Goal: Find specific page/section: Find specific page/section

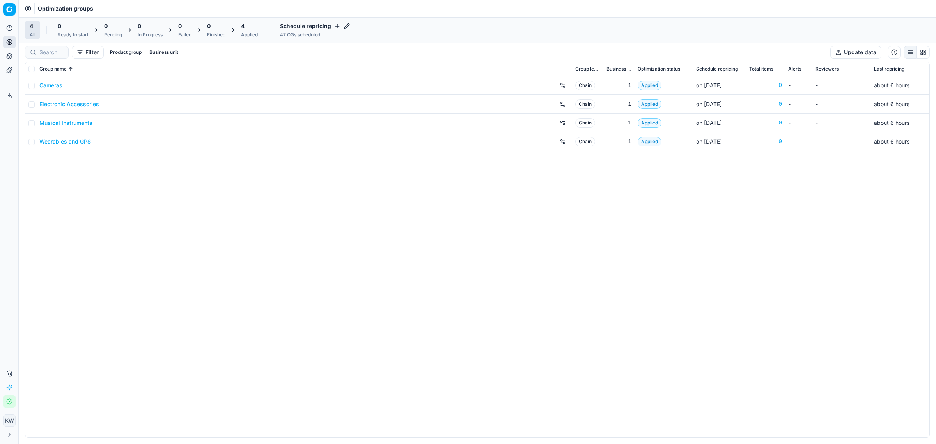
click at [439, 295] on div "Cameras Chain 1 Applied on [DATE] 0 - - about 6 hours Electronic Accessories Ch…" at bounding box center [477, 256] width 904 height 361
click at [7, 28] on icon at bounding box center [9, 28] width 5 height 5
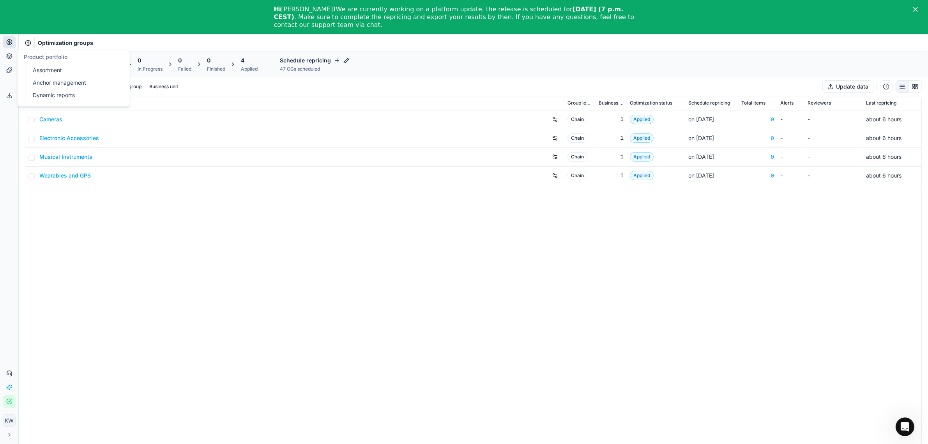
click at [8, 60] on button "Product portfolio" at bounding box center [9, 56] width 12 height 12
click at [7, 71] on icon at bounding box center [9, 70] width 6 height 6
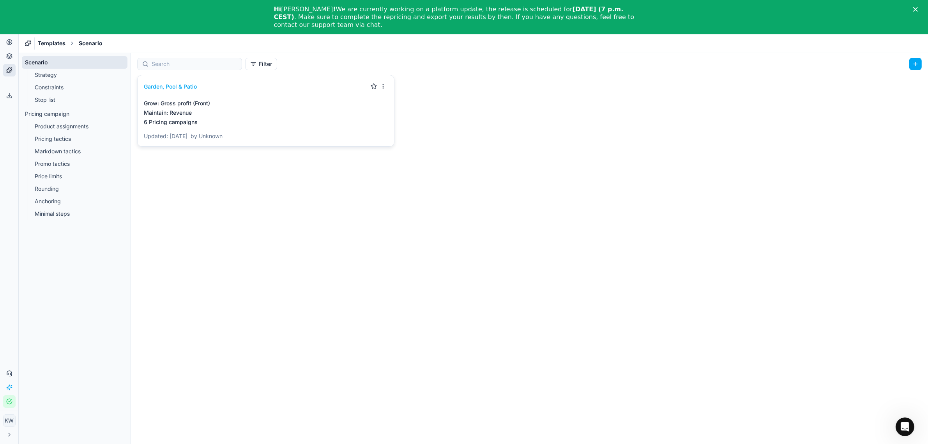
click at [48, 75] on link "Strategy" at bounding box center [75, 74] width 87 height 11
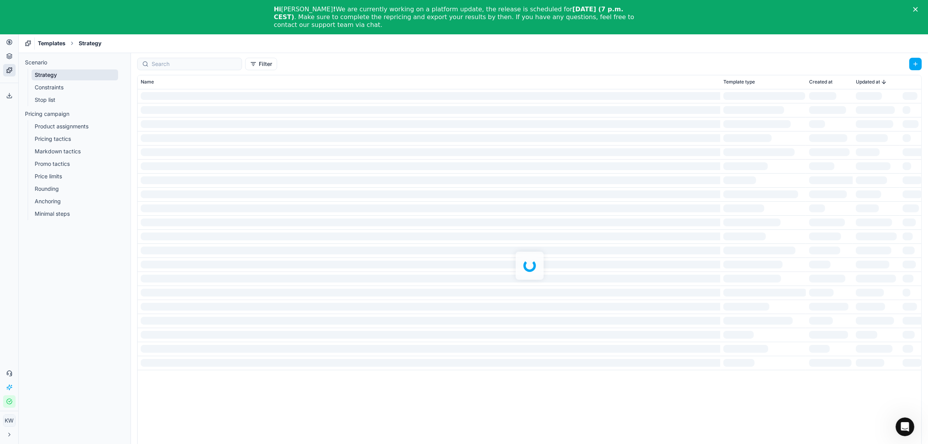
click at [7, 56] on icon at bounding box center [9, 56] width 6 height 6
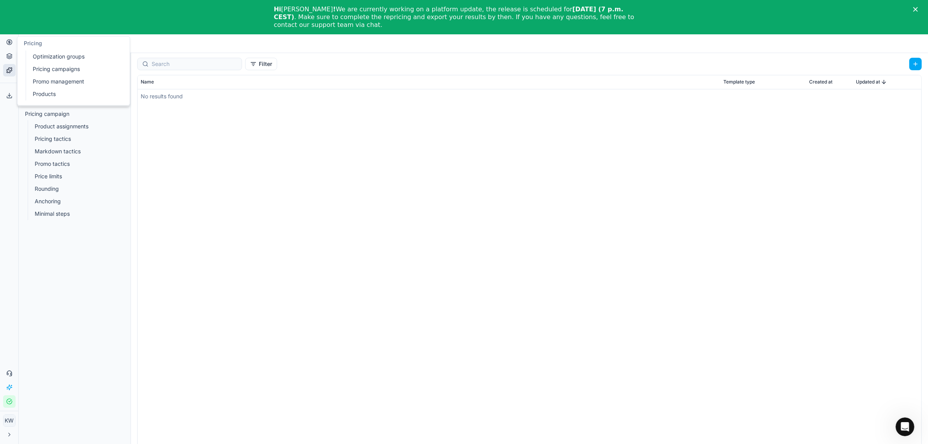
click at [10, 42] on icon at bounding box center [9, 42] width 2 height 2
drag, startPoint x: 359, startPoint y: 164, endPoint x: 364, endPoint y: 170, distance: 8.0
click at [364, 170] on div "No results found" at bounding box center [530, 275] width 784 height 373
click at [8, 41] on icon at bounding box center [9, 42] width 6 height 6
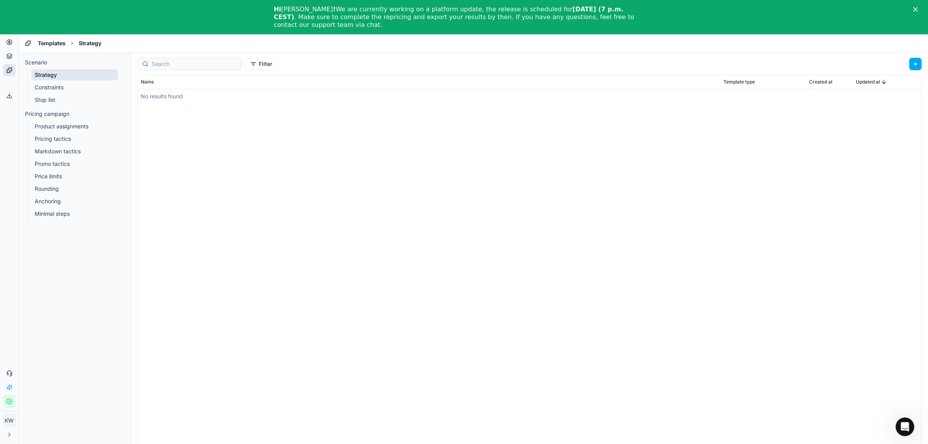
click at [13, 96] on button "Export service" at bounding box center [9, 95] width 12 height 12
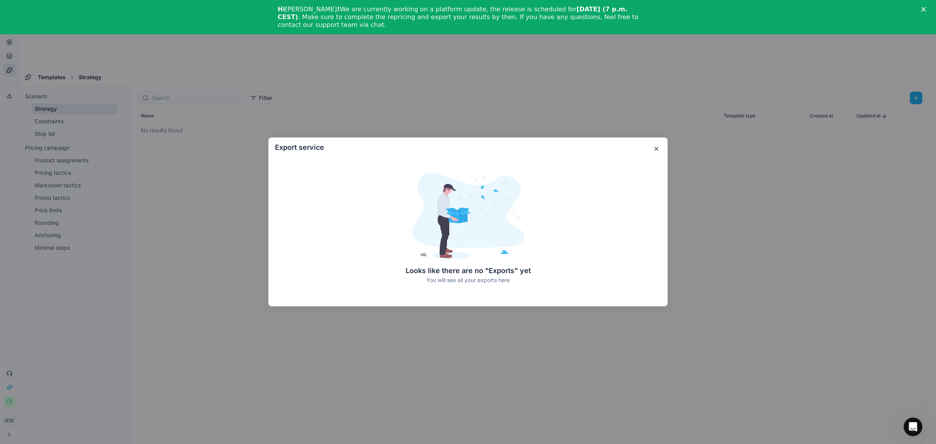
drag, startPoint x: 657, startPoint y: 149, endPoint x: 500, endPoint y: 142, distance: 157.2
click at [657, 148] on button "button" at bounding box center [655, 148] width 9 height 9
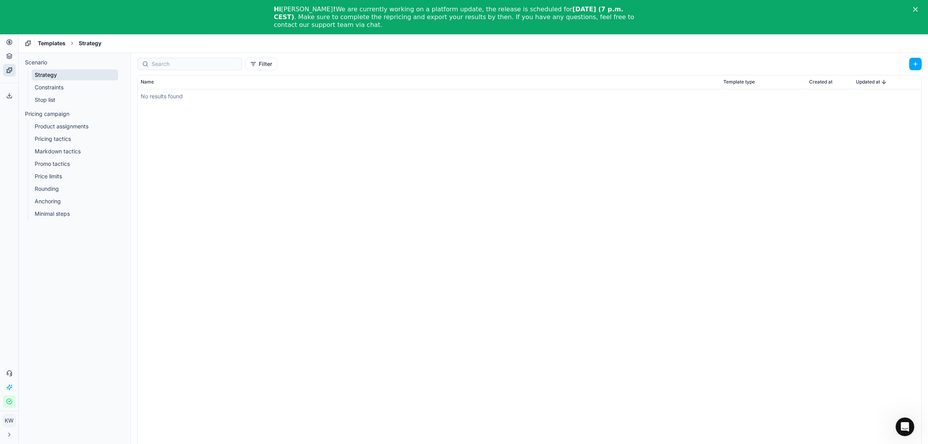
click at [11, 47] on button "Pricing" at bounding box center [9, 42] width 12 height 12
click at [9, 44] on icon at bounding box center [9, 42] width 6 height 6
drag, startPoint x: 10, startPoint y: 62, endPoint x: 8, endPoint y: 57, distance: 4.6
click at [10, 61] on button "Product portfolio" at bounding box center [9, 56] width 12 height 12
click at [8, 57] on icon at bounding box center [9, 56] width 6 height 6
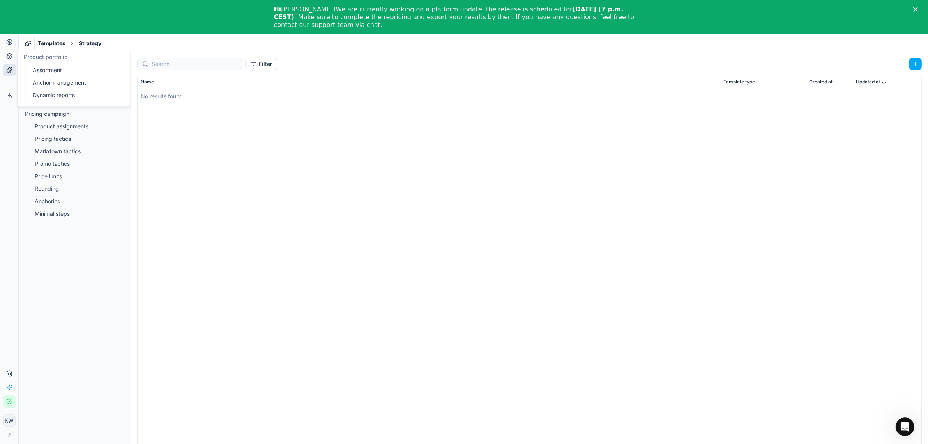
drag, startPoint x: 10, startPoint y: 61, endPoint x: 8, endPoint y: 65, distance: 4.7
click at [9, 65] on ul "Analytics Pricing Product portfolio Templates" at bounding box center [9, 49] width 12 height 55
click at [11, 61] on button "Product portfolio" at bounding box center [9, 56] width 12 height 12
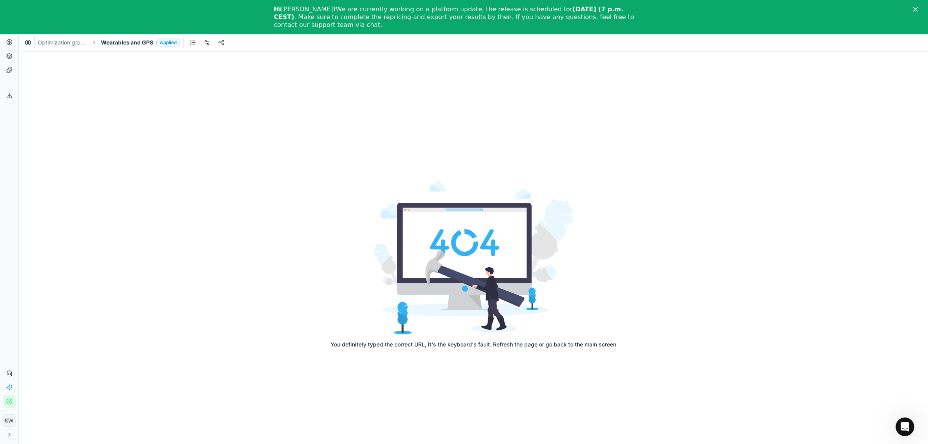
click at [69, 40] on link "Optimization groups" at bounding box center [63, 43] width 50 height 8
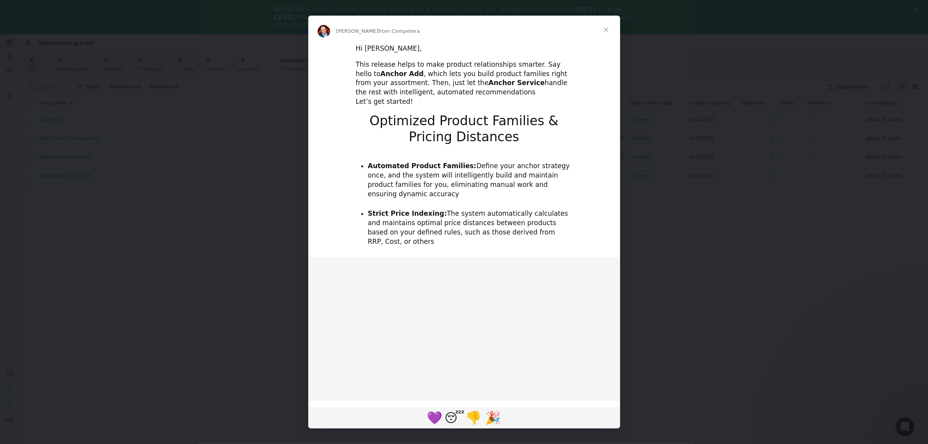
click at [605, 28] on span "Close" at bounding box center [606, 30] width 28 height 28
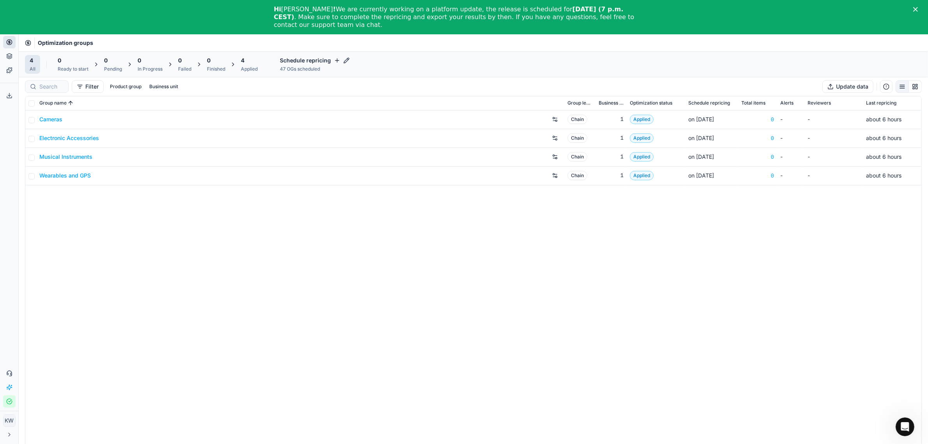
click at [49, 119] on link "Cameras" at bounding box center [50, 119] width 23 height 8
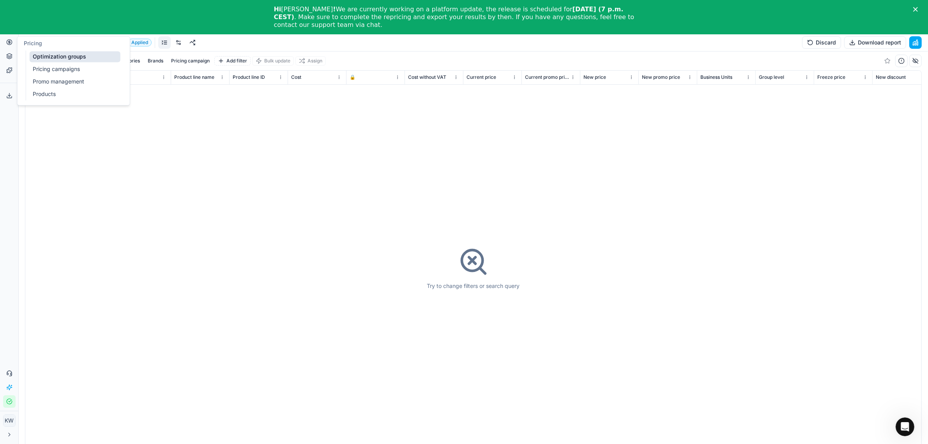
click at [5, 43] on button "Pricing" at bounding box center [9, 42] width 12 height 12
click at [10, 60] on button "Product portfolio" at bounding box center [9, 56] width 12 height 12
click at [173, 143] on div "Try to change filters or search query" at bounding box center [473, 268] width 896 height 394
click at [469, 281] on div "Try to change filters or search query" at bounding box center [473, 268] width 93 height 44
click at [9, 42] on icon at bounding box center [9, 42] width 6 height 6
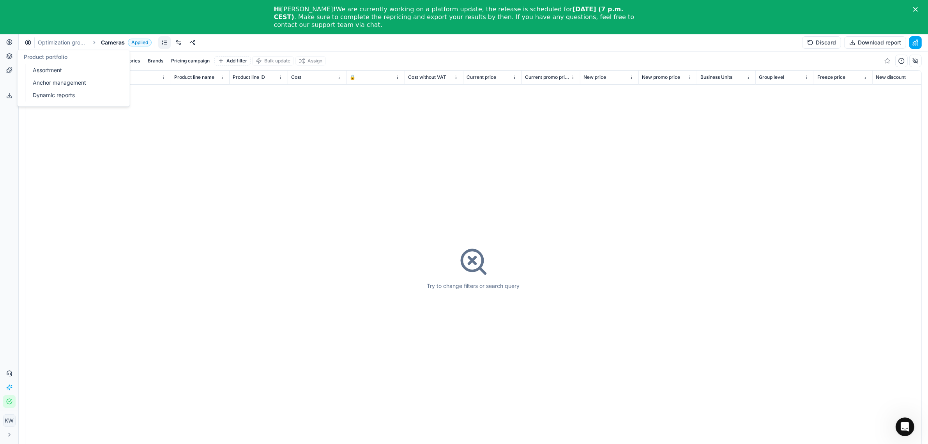
click at [11, 58] on icon at bounding box center [9, 57] width 5 height 1
click at [10, 74] on link "Templates" at bounding box center [9, 70] width 12 height 12
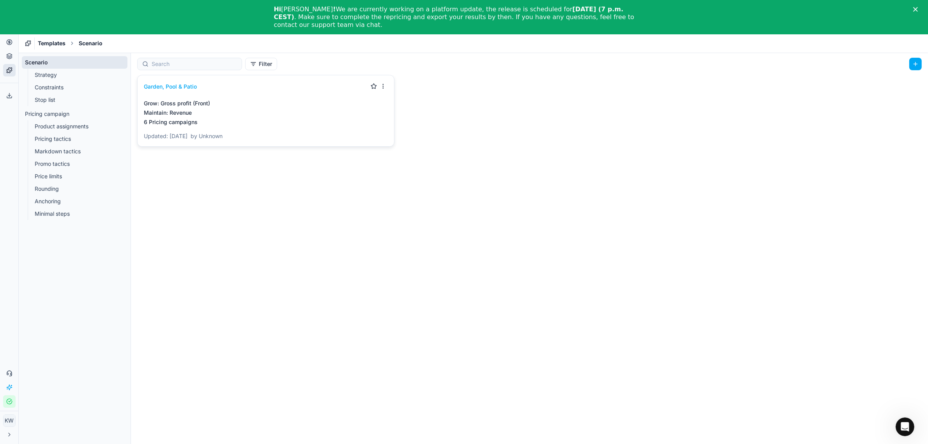
click at [45, 76] on link "Strategy" at bounding box center [75, 74] width 87 height 11
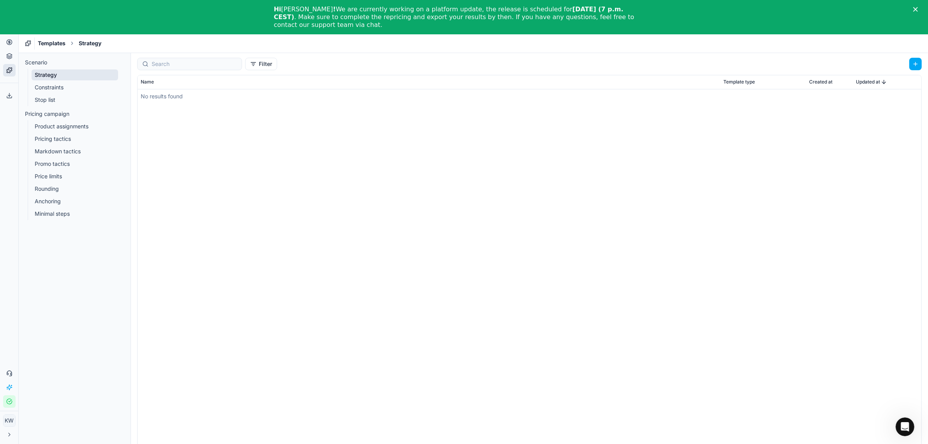
click at [43, 106] on ul "Scenario Strategy Constraints Stop list Pricing campaign Product assignments Pr…" at bounding box center [75, 138] width 106 height 164
click at [46, 99] on link "Stop list" at bounding box center [75, 99] width 87 height 11
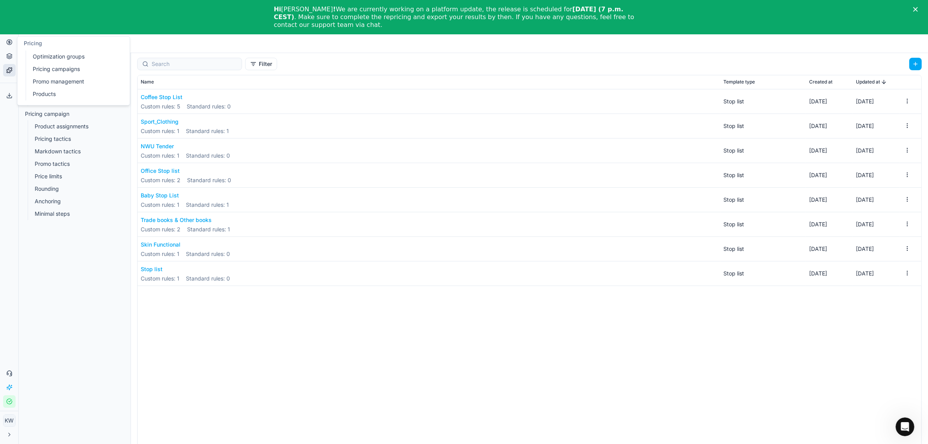
click at [7, 39] on icon at bounding box center [9, 42] width 6 height 6
click at [55, 62] on ul "Optimization groups Pricing campaigns Promo management Products" at bounding box center [75, 76] width 99 height 50
click at [55, 74] on li "Pricing campaigns" at bounding box center [75, 69] width 91 height 11
click at [55, 71] on link "Pricing campaigns" at bounding box center [75, 69] width 91 height 11
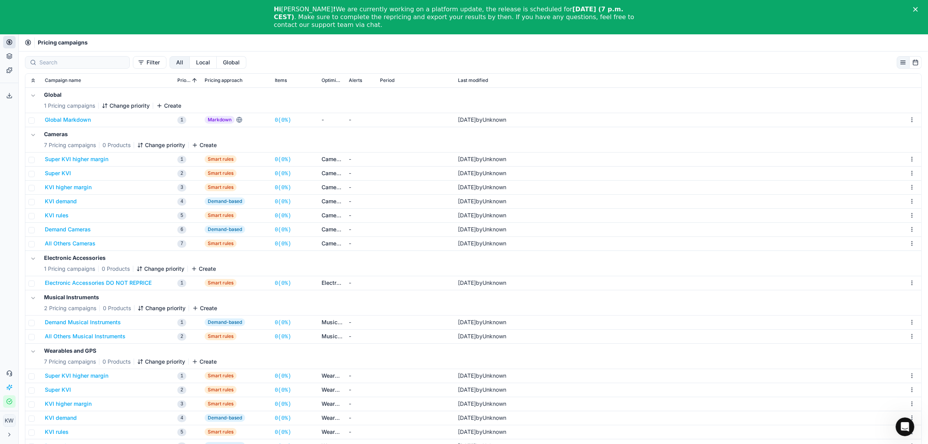
click at [921, 5] on div "Hi [PERSON_NAME] ! We are currently working on a platform update, the release i…" at bounding box center [464, 17] width 928 height 28
click at [922, 6] on div "Hi [PERSON_NAME] ! We are currently working on a platform update, the release i…" at bounding box center [464, 17] width 928 height 28
click at [918, 10] on icon "Close" at bounding box center [915, 9] width 5 height 5
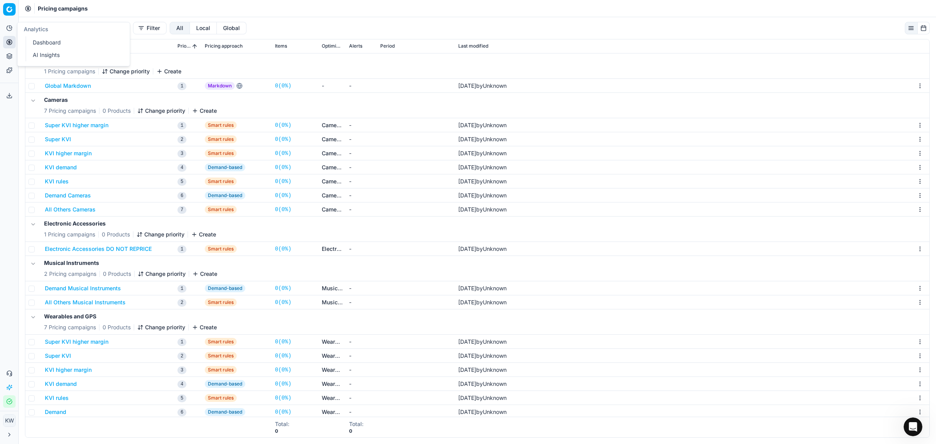
click at [11, 27] on icon at bounding box center [9, 28] width 6 height 6
click at [7, 6] on html "Pricing platform Analytics Pricing Product portfolio Templates Export service 0…" at bounding box center [468, 222] width 936 height 444
click at [9, 15] on html "Pricing platform Analytics Pricing Product portfolio Templates Export service 0…" at bounding box center [468, 222] width 936 height 444
click at [55, 11] on span "Pricing campaigns" at bounding box center [63, 9] width 50 height 8
click at [13, 30] on button "Analytics" at bounding box center [9, 28] width 12 height 12
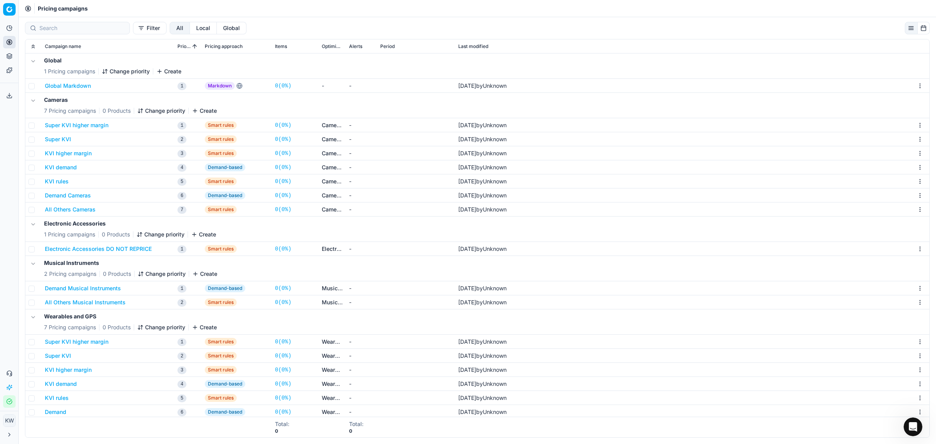
click at [10, 45] on icon at bounding box center [9, 42] width 6 height 6
click at [63, 96] on link "Products" at bounding box center [75, 94] width 91 height 11
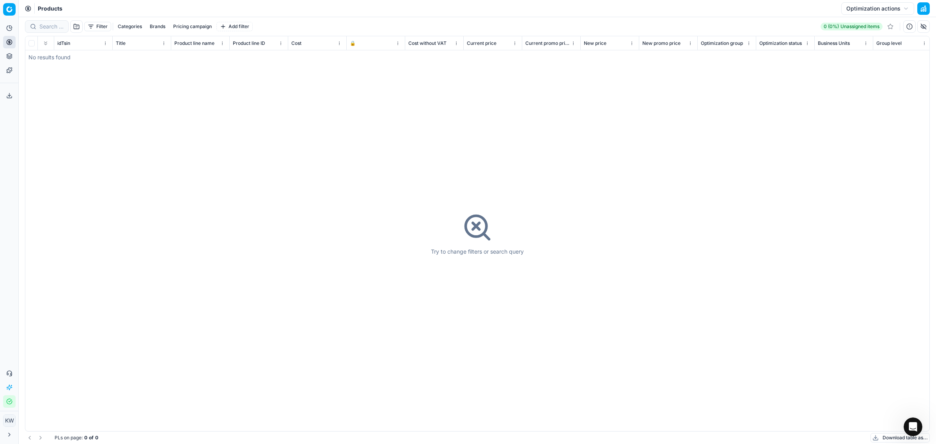
click at [149, 94] on div "Try to change filters or search query" at bounding box center [477, 233] width 904 height 394
click at [10, 28] on icon at bounding box center [9, 28] width 6 height 6
click at [879, 8] on button "Optimization actions" at bounding box center [877, 8] width 73 height 12
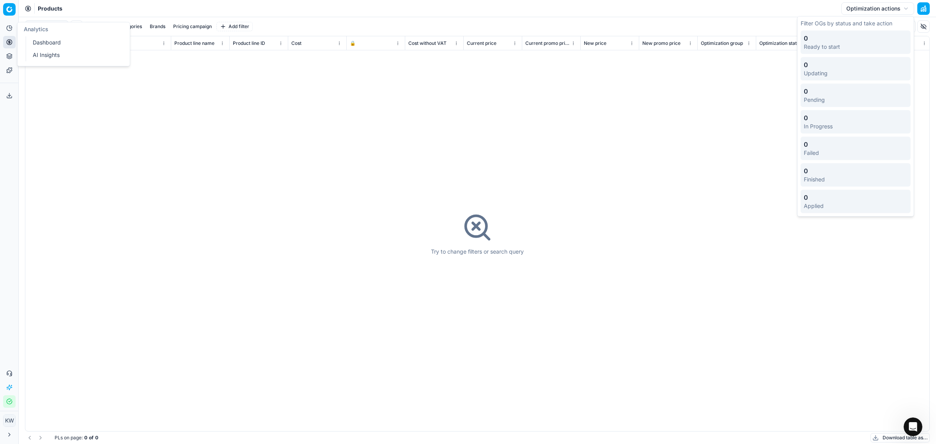
click at [12, 28] on icon at bounding box center [10, 26] width 3 height 3
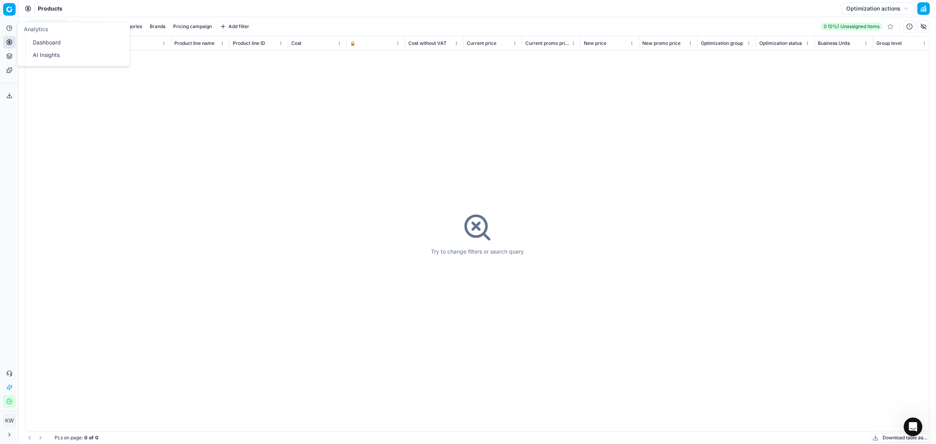
click at [12, 28] on icon at bounding box center [10, 26] width 3 height 3
click at [12, 26] on icon at bounding box center [9, 28] width 6 height 6
drag, startPoint x: 14, startPoint y: 61, endPoint x: 13, endPoint y: 55, distance: 5.5
click at [13, 60] on button "Product portfolio" at bounding box center [9, 56] width 12 height 12
click at [12, 51] on button "Product portfolio" at bounding box center [9, 56] width 12 height 12
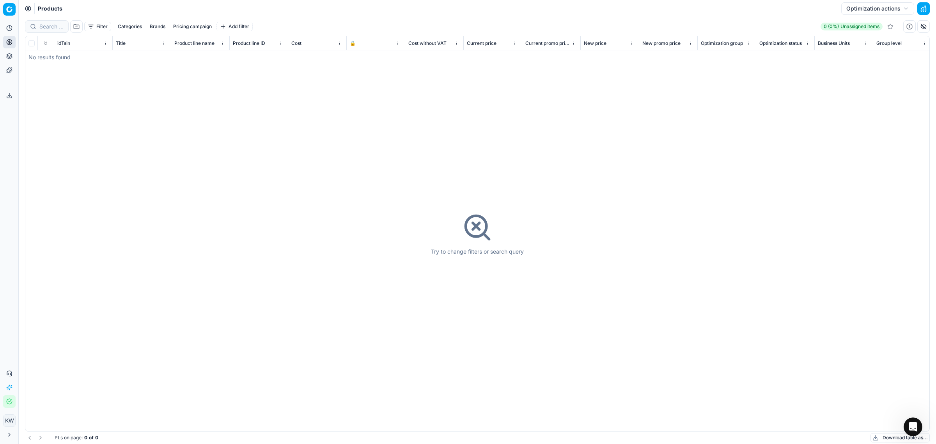
click at [8, 73] on link "Templates" at bounding box center [9, 70] width 12 height 12
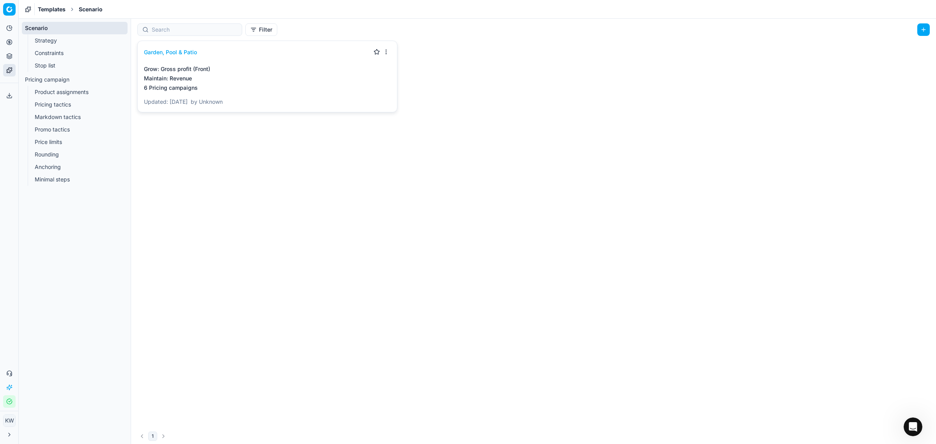
click at [46, 41] on link "Strategy" at bounding box center [75, 40] width 87 height 11
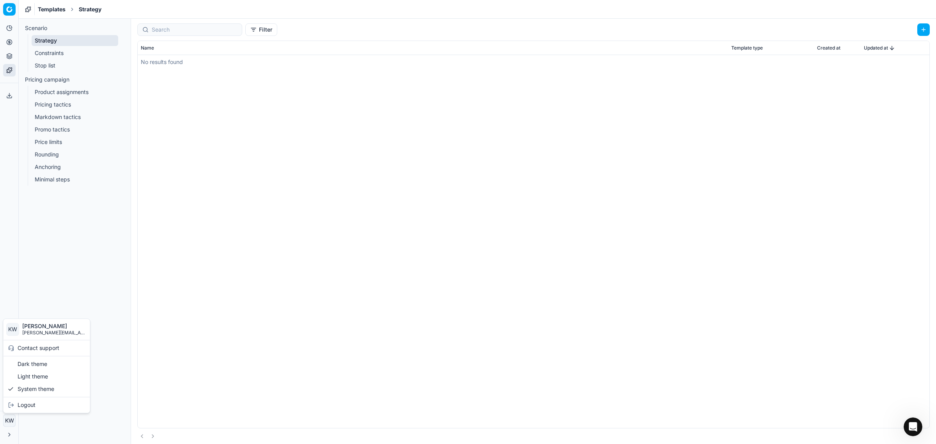
click at [7, 419] on html "Pricing platform Analytics Pricing Product portfolio Templates Export service 0…" at bounding box center [468, 222] width 936 height 444
click at [9, 432] on html "Pricing platform Analytics Pricing Product portfolio Templates Export service 0…" at bounding box center [468, 222] width 936 height 444
click at [9, 432] on icon at bounding box center [9, 434] width 6 height 6
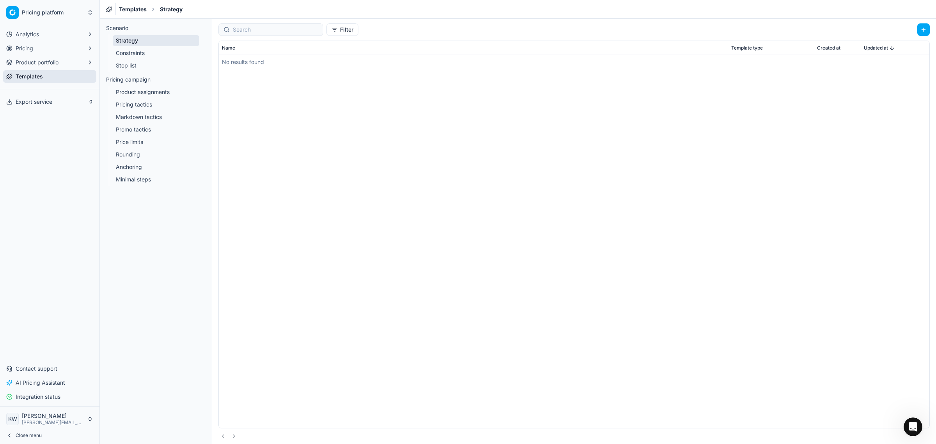
click at [43, 48] on button "Pricing" at bounding box center [49, 48] width 93 height 12
click at [54, 52] on button "Pricing" at bounding box center [49, 48] width 93 height 12
drag, startPoint x: 51, startPoint y: 65, endPoint x: 41, endPoint y: 56, distance: 13.5
click at [41, 56] on link "Optimization groups" at bounding box center [50, 60] width 74 height 11
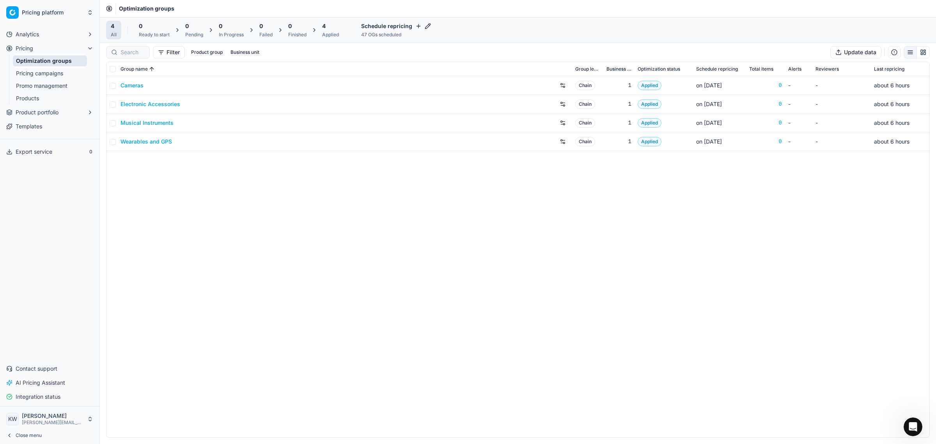
click at [294, 269] on div "Cameras Chain 1 Applied on [DATE] 0 - - about 6 hours Electronic Accessories Ch…" at bounding box center [517, 256] width 823 height 361
click at [135, 84] on link "Cameras" at bounding box center [131, 85] width 23 height 8
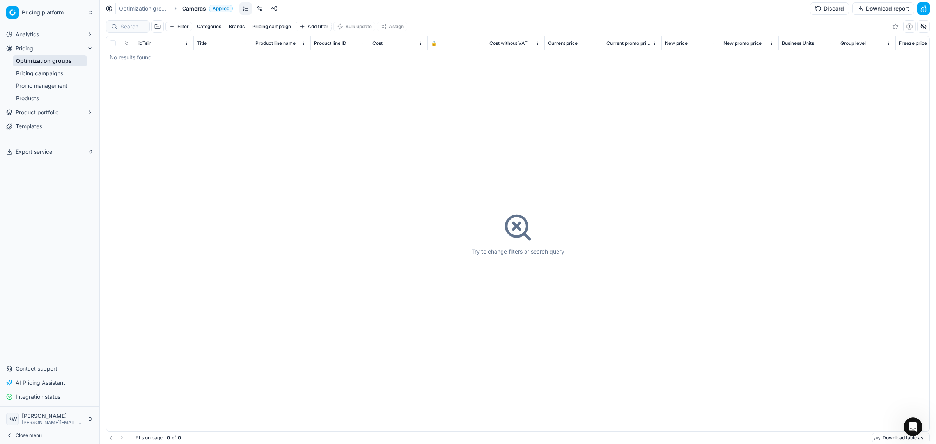
click at [77, 60] on link "Optimization groups" at bounding box center [50, 60] width 74 height 11
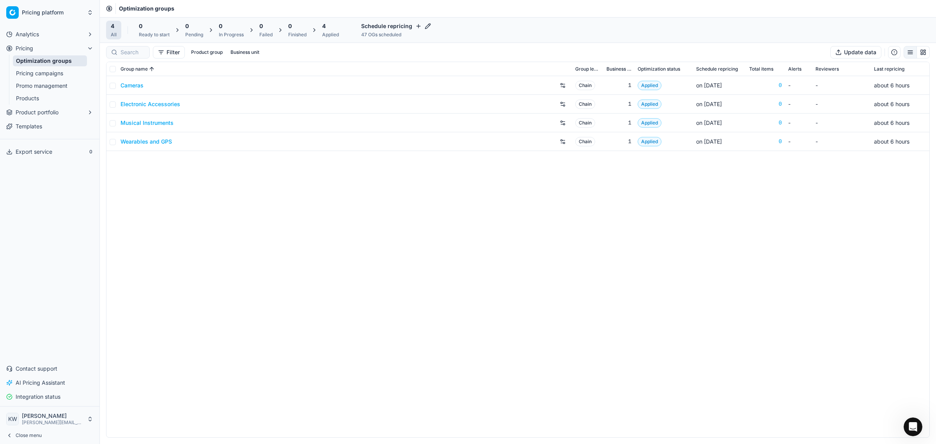
click at [147, 139] on link "Wearables and GPS" at bounding box center [145, 142] width 51 height 8
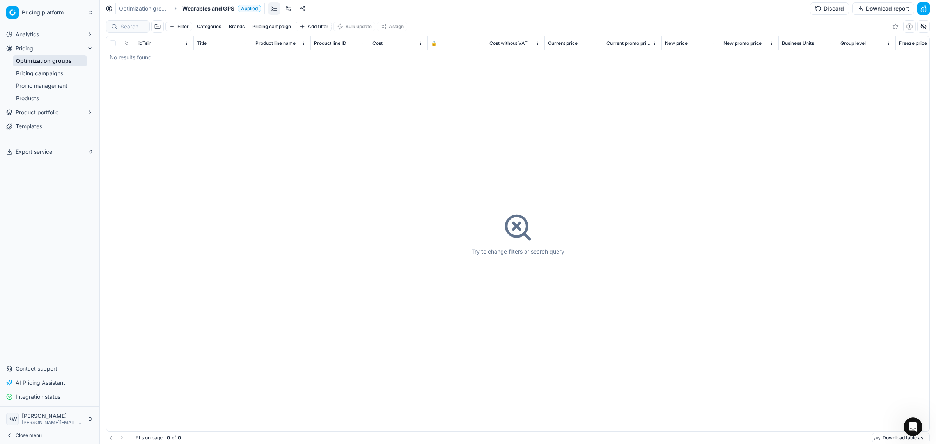
click at [162, 134] on div "Try to change filters or search query" at bounding box center [517, 233] width 823 height 394
click at [168, 10] on link "Optimization groups" at bounding box center [144, 9] width 50 height 8
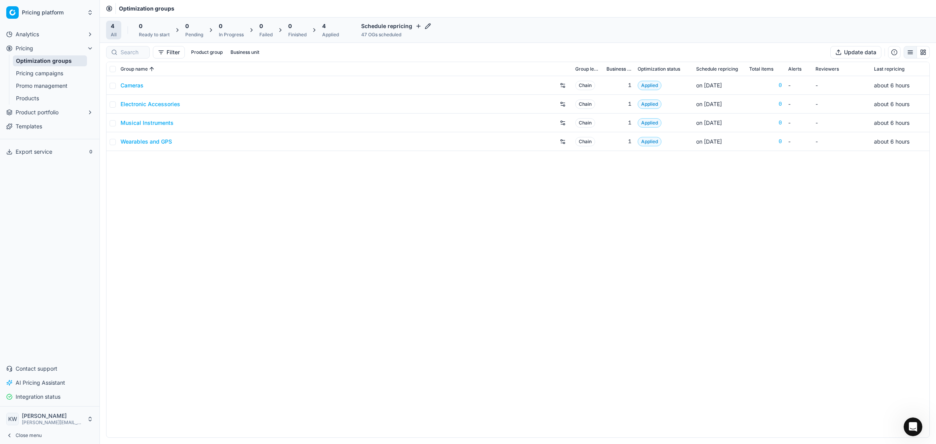
click at [34, 98] on link "Products" at bounding box center [50, 98] width 74 height 11
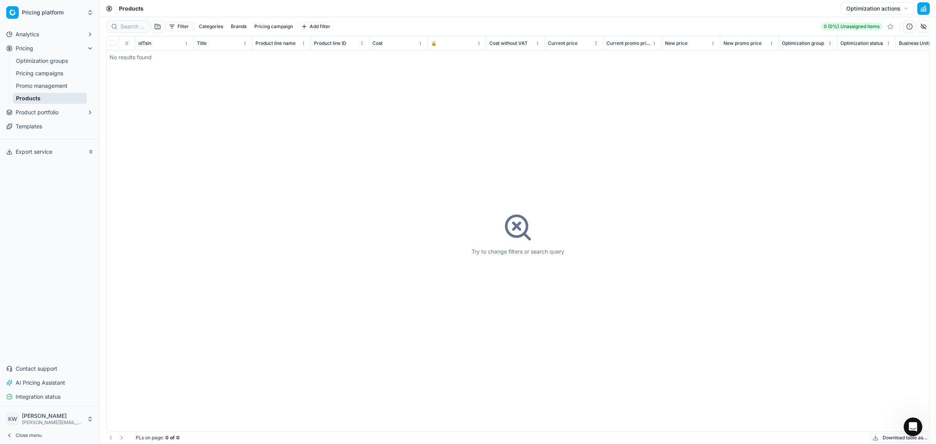
click at [34, 52] on button "Pricing" at bounding box center [49, 48] width 93 height 12
click at [32, 67] on button "Product portfolio" at bounding box center [49, 62] width 93 height 12
click at [31, 52] on span "Pricing" at bounding box center [25, 48] width 18 height 8
click at [48, 84] on link "Promo management" at bounding box center [50, 85] width 74 height 11
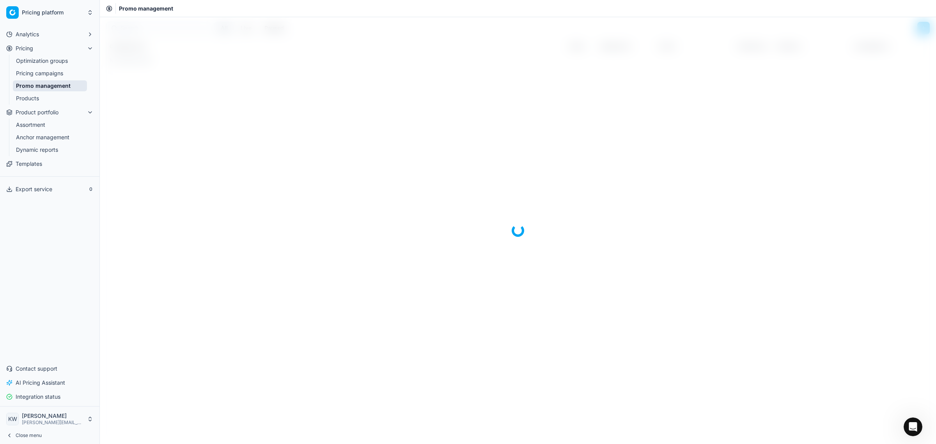
click at [46, 74] on link "Pricing campaigns" at bounding box center [50, 73] width 74 height 11
